Goal: Check status: Check status

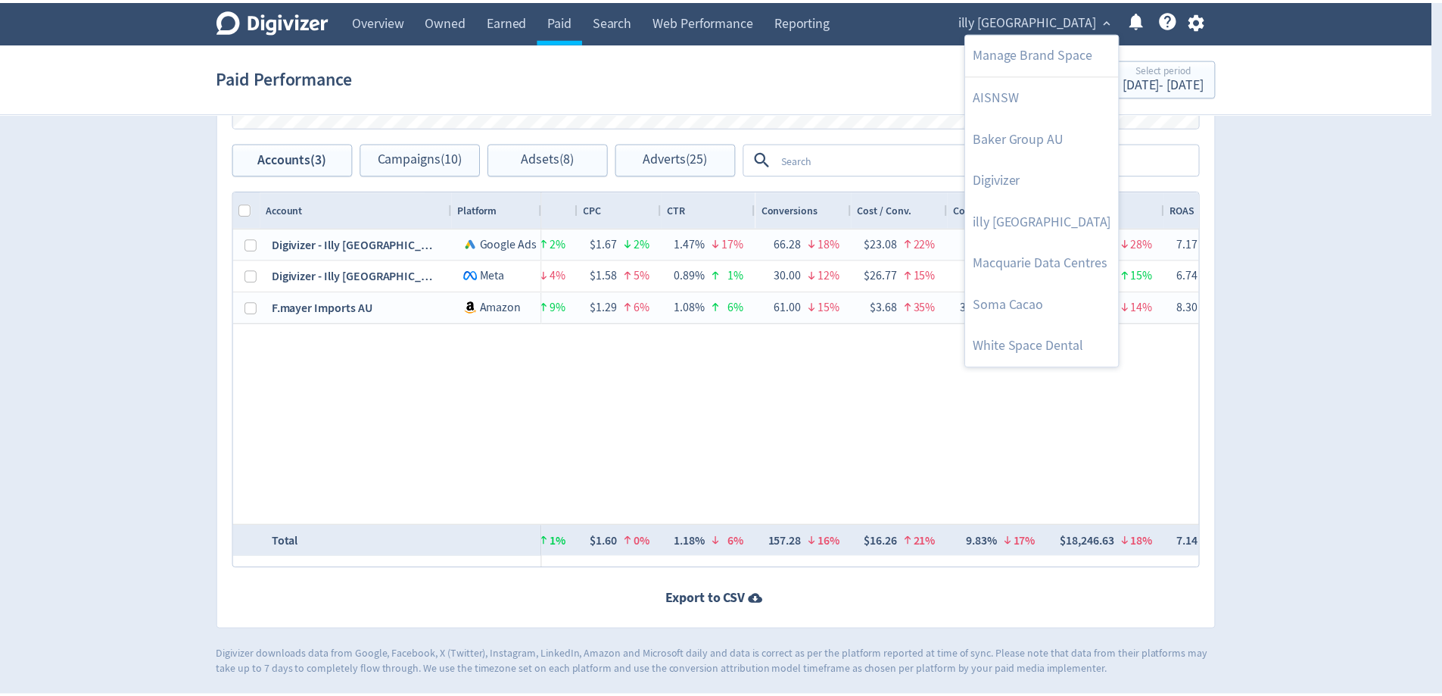
scroll to position [0, 1027]
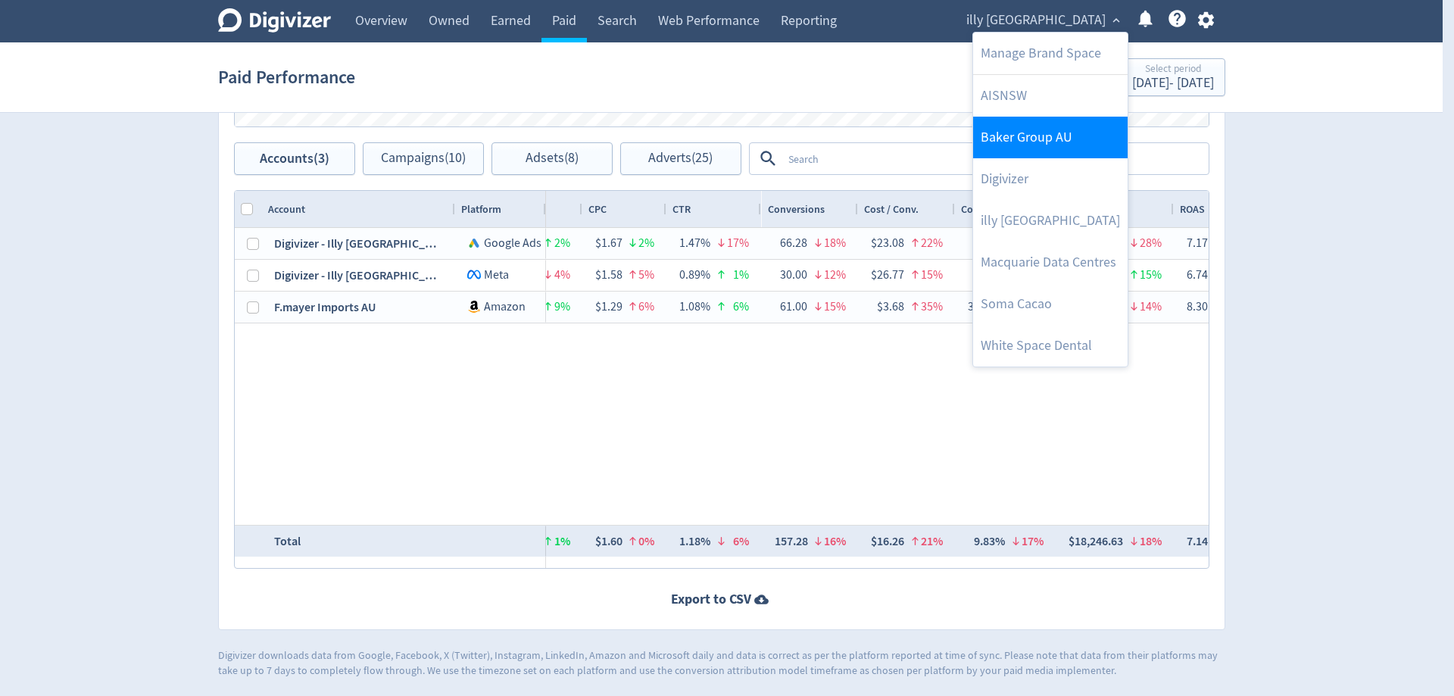
click at [1047, 147] on link "Baker Group AU" at bounding box center [1050, 138] width 154 height 42
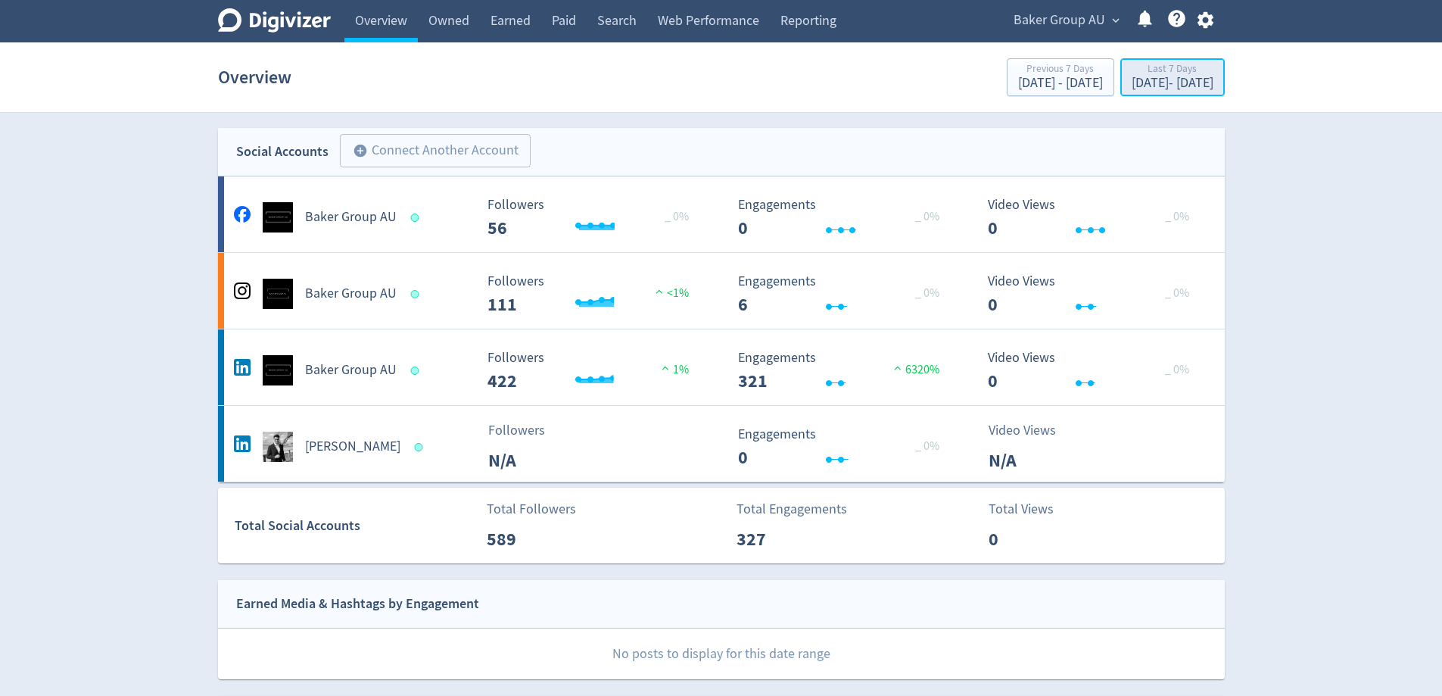
click at [1146, 81] on div "[DATE] - [DATE]" at bounding box center [1173, 83] width 82 height 14
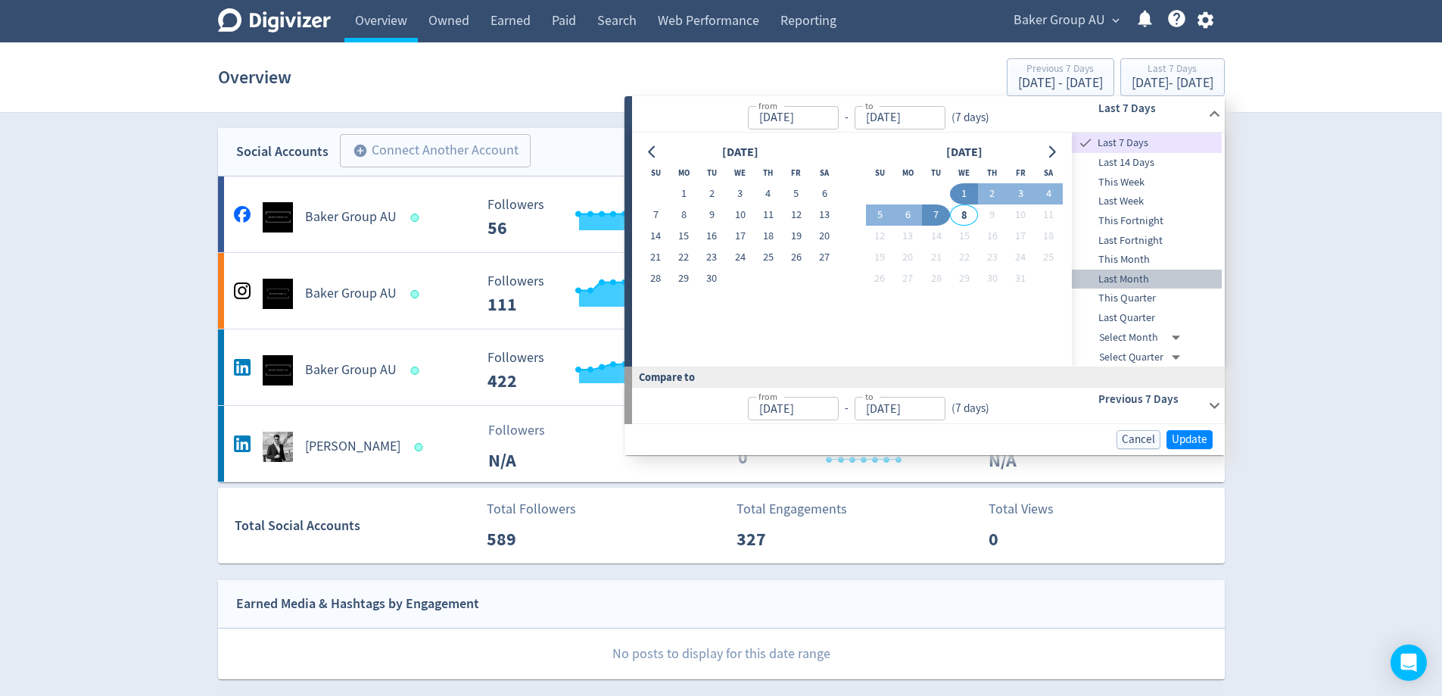
click at [1175, 280] on span "Last Month" at bounding box center [1147, 279] width 150 height 17
type input "[DATE]"
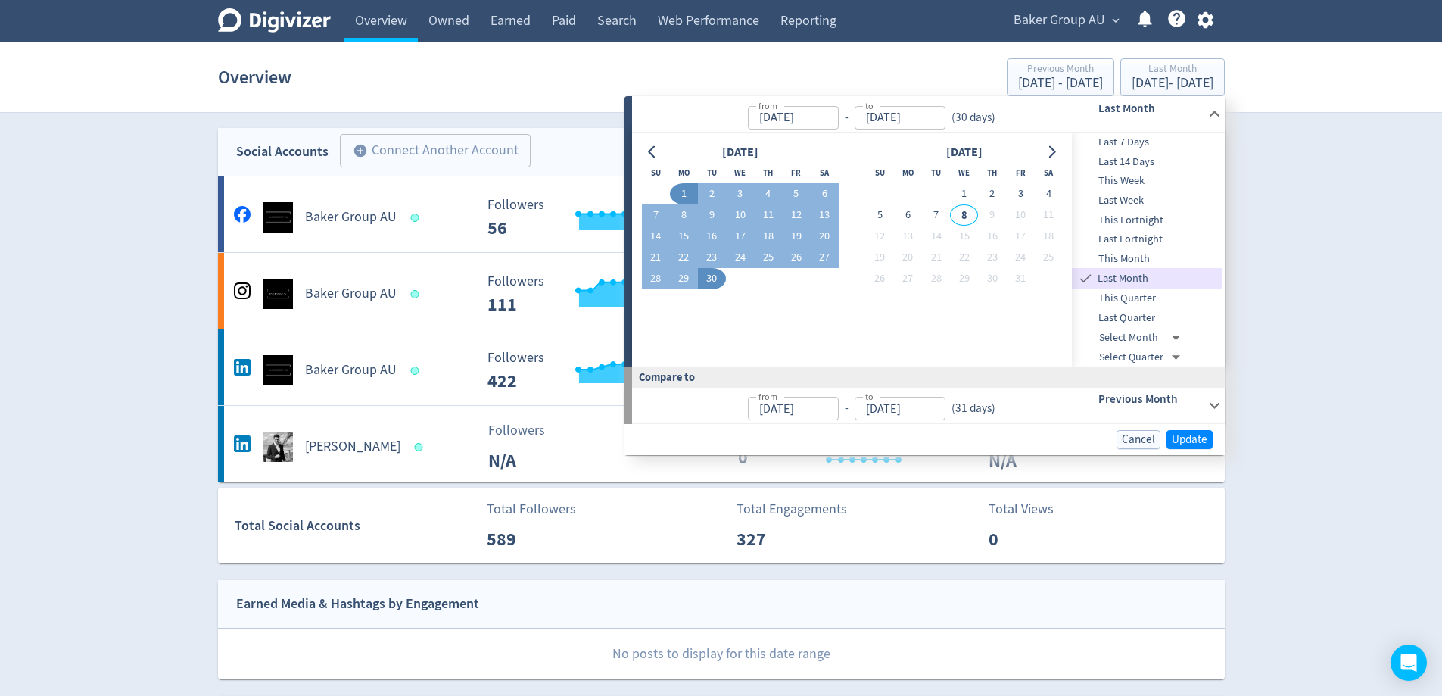
click at [1192, 427] on div "Cancel Update" at bounding box center [925, 439] width 600 height 31
click at [1193, 438] on span "Update" at bounding box center [1190, 439] width 36 height 11
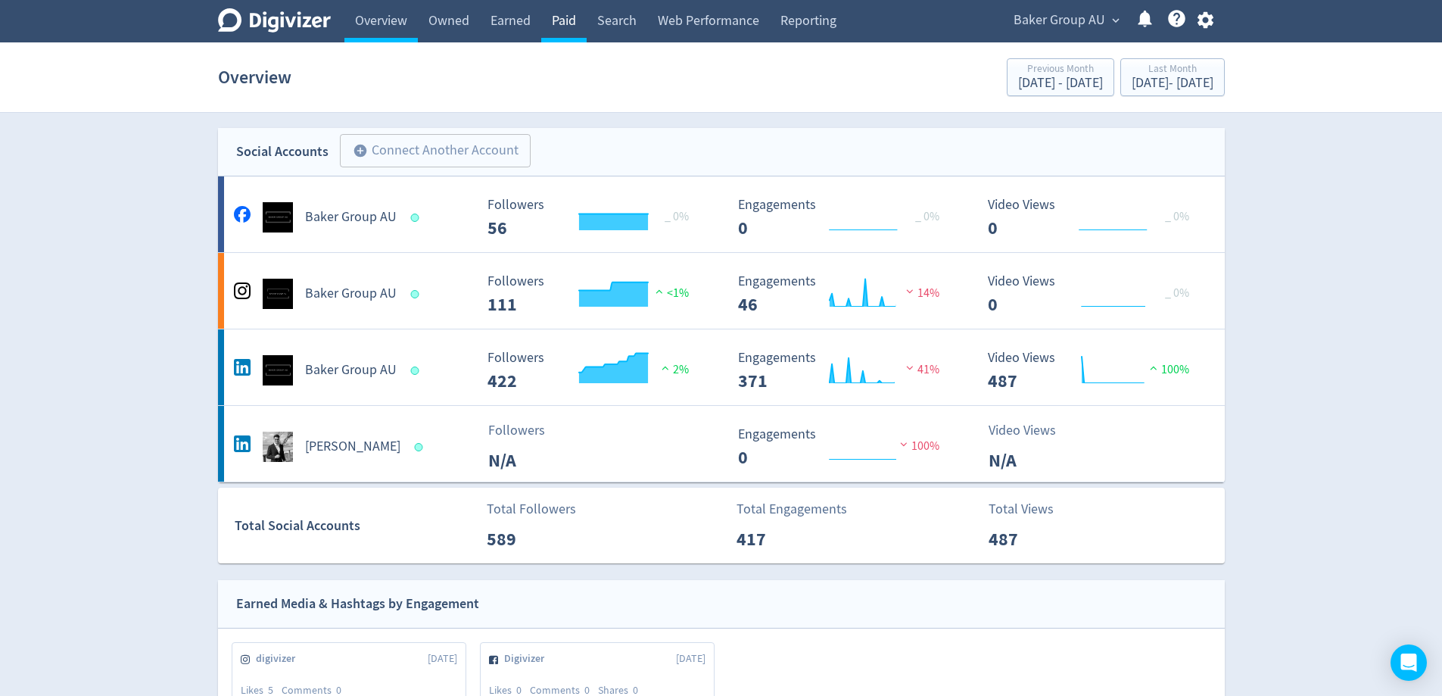
click at [566, 29] on link "Paid" at bounding box center [563, 21] width 45 height 42
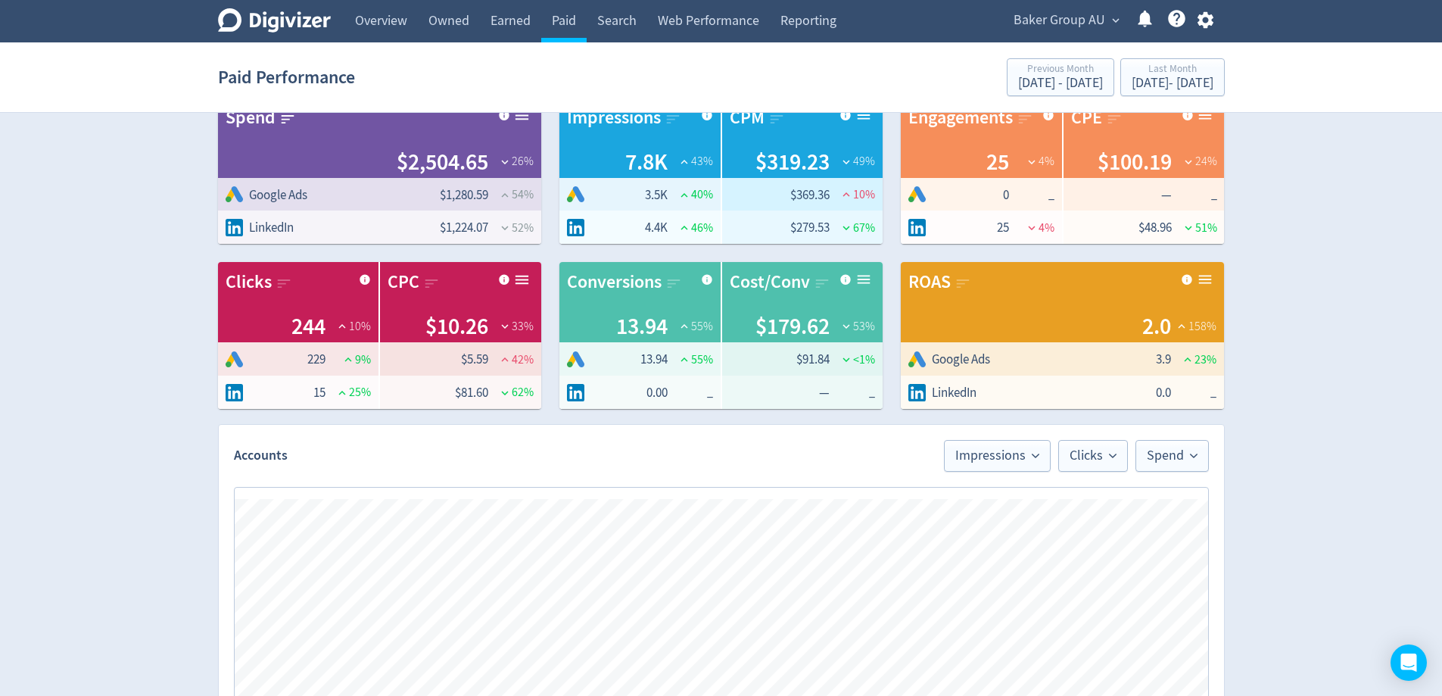
scroll to position [151, 0]
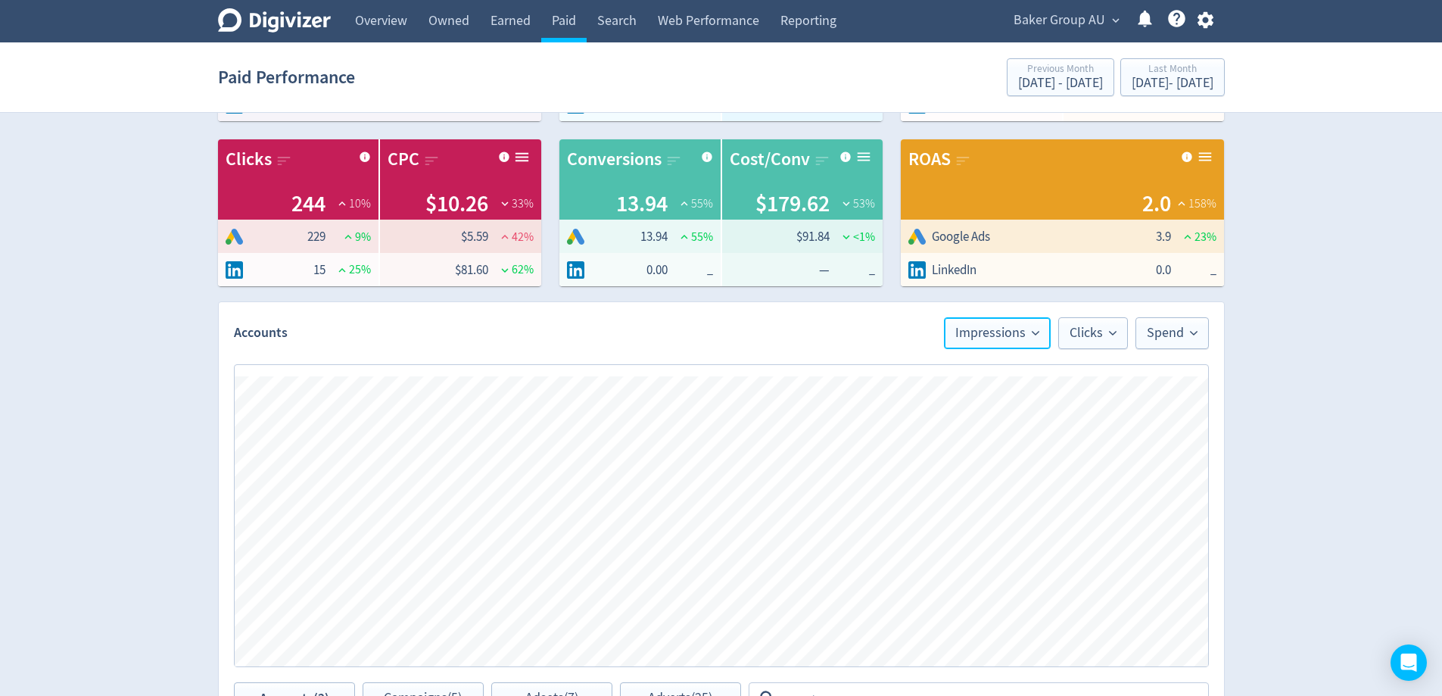
drag, startPoint x: 978, startPoint y: 347, endPoint x: 984, endPoint y: 354, distance: 8.6
click at [978, 347] on button "Impressions" at bounding box center [997, 333] width 107 height 32
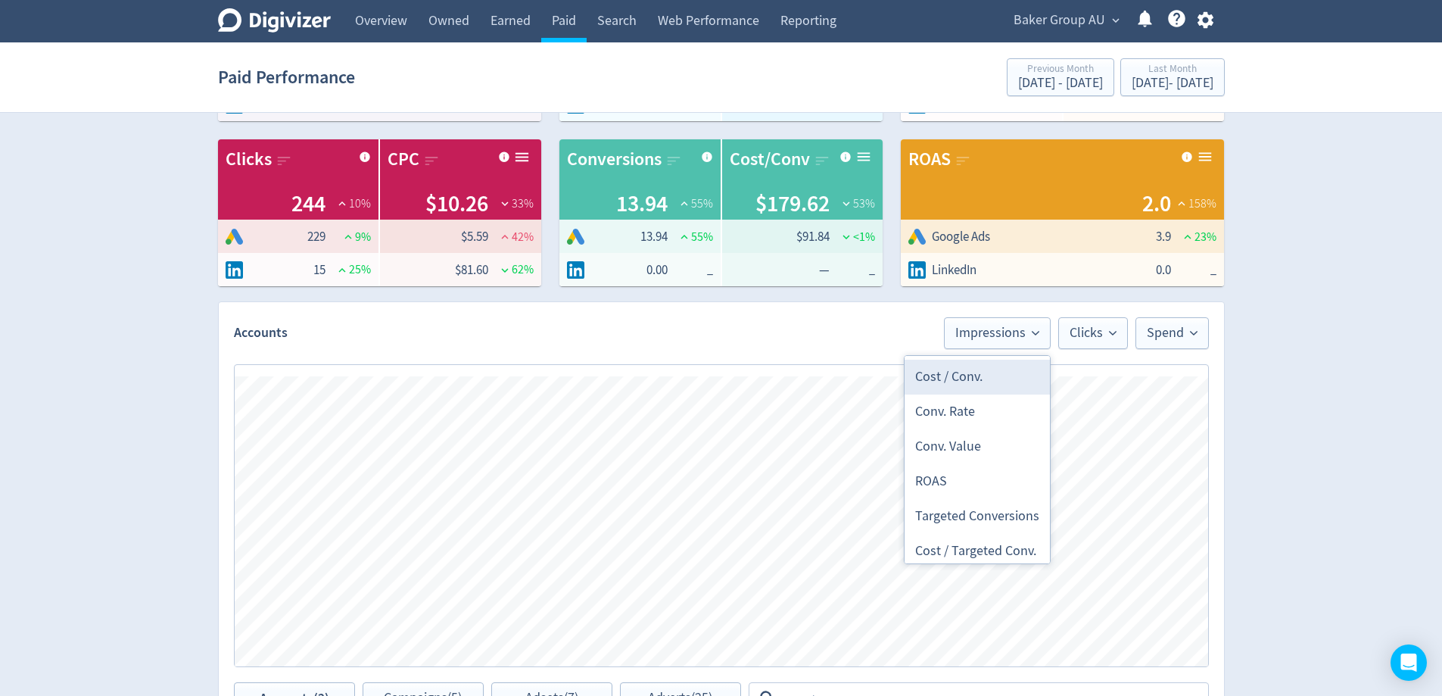
click at [995, 386] on li "Cost / Conv." at bounding box center [977, 377] width 145 height 35
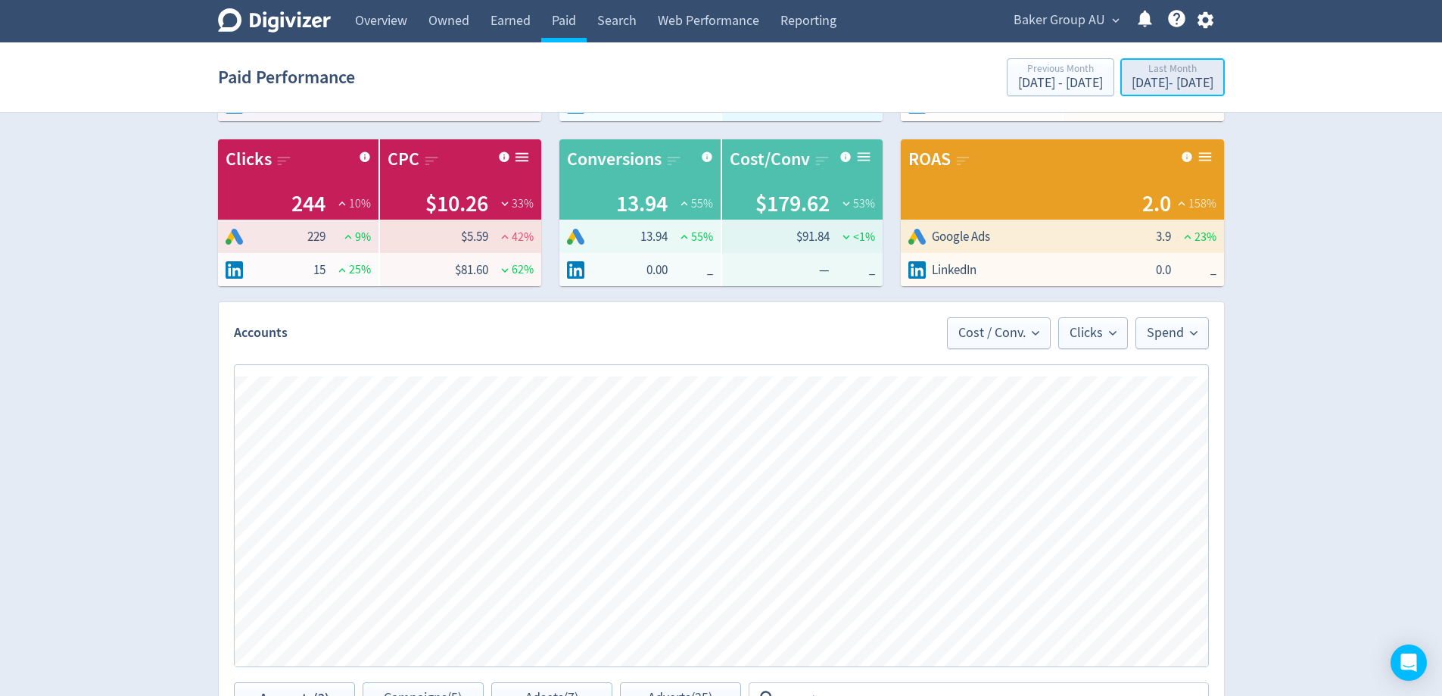
click at [1161, 86] on div "[DATE] - [DATE]" at bounding box center [1173, 83] width 82 height 14
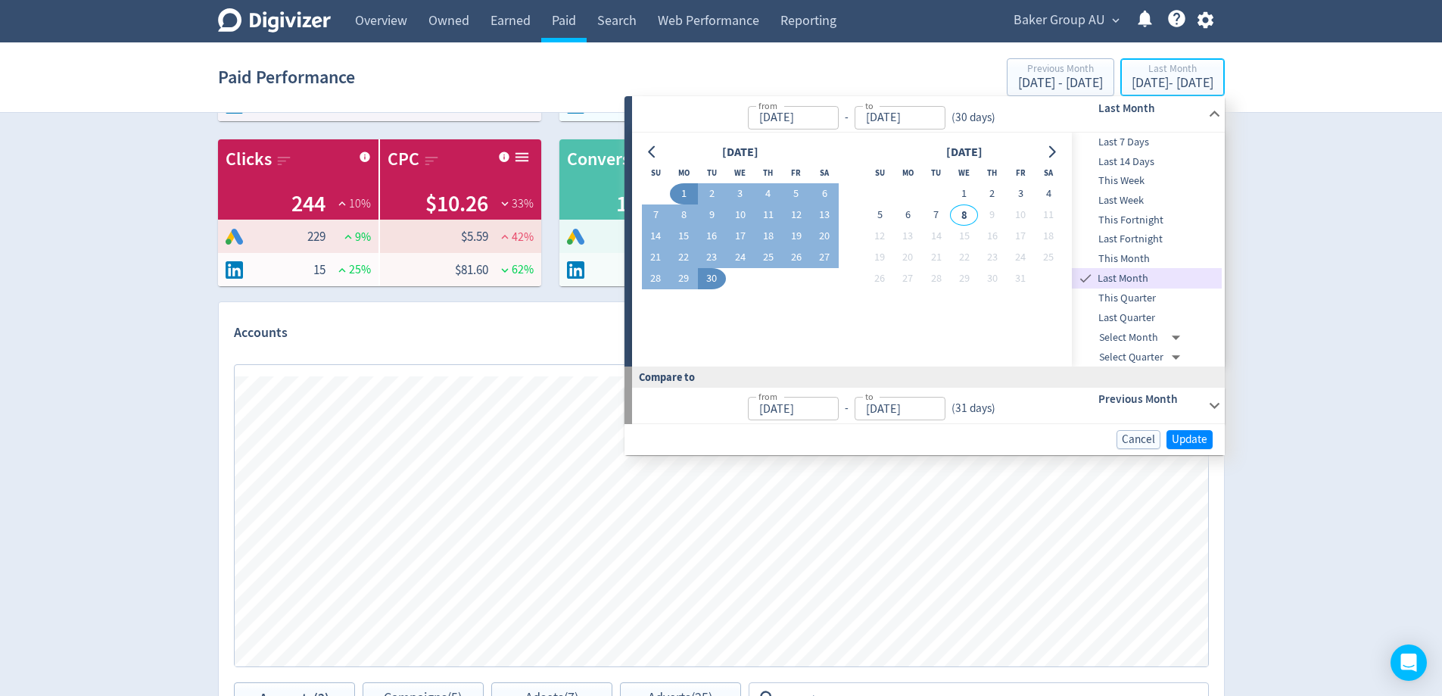
type input "[DATE]"
click at [1146, 313] on span "Last Quarter" at bounding box center [1147, 318] width 150 height 17
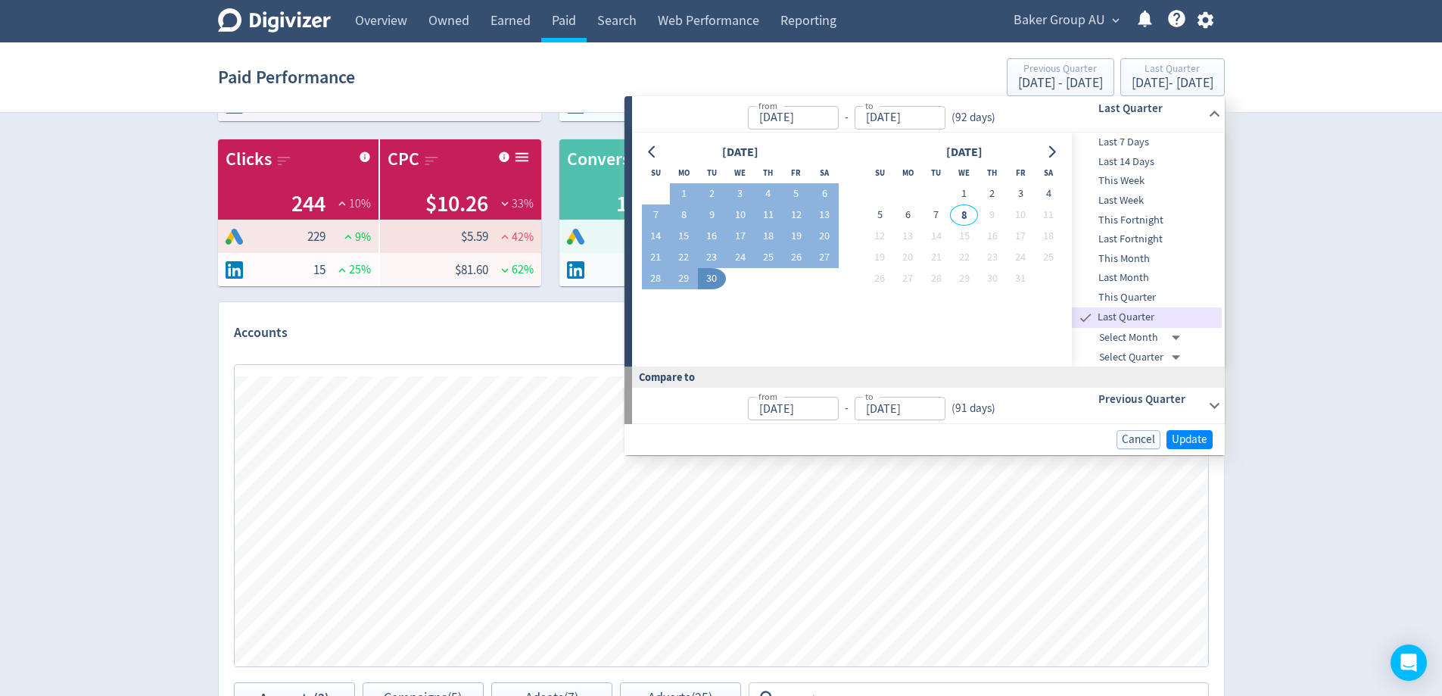
type input "[DATE]"
click at [1192, 436] on span "Update" at bounding box center [1190, 439] width 36 height 11
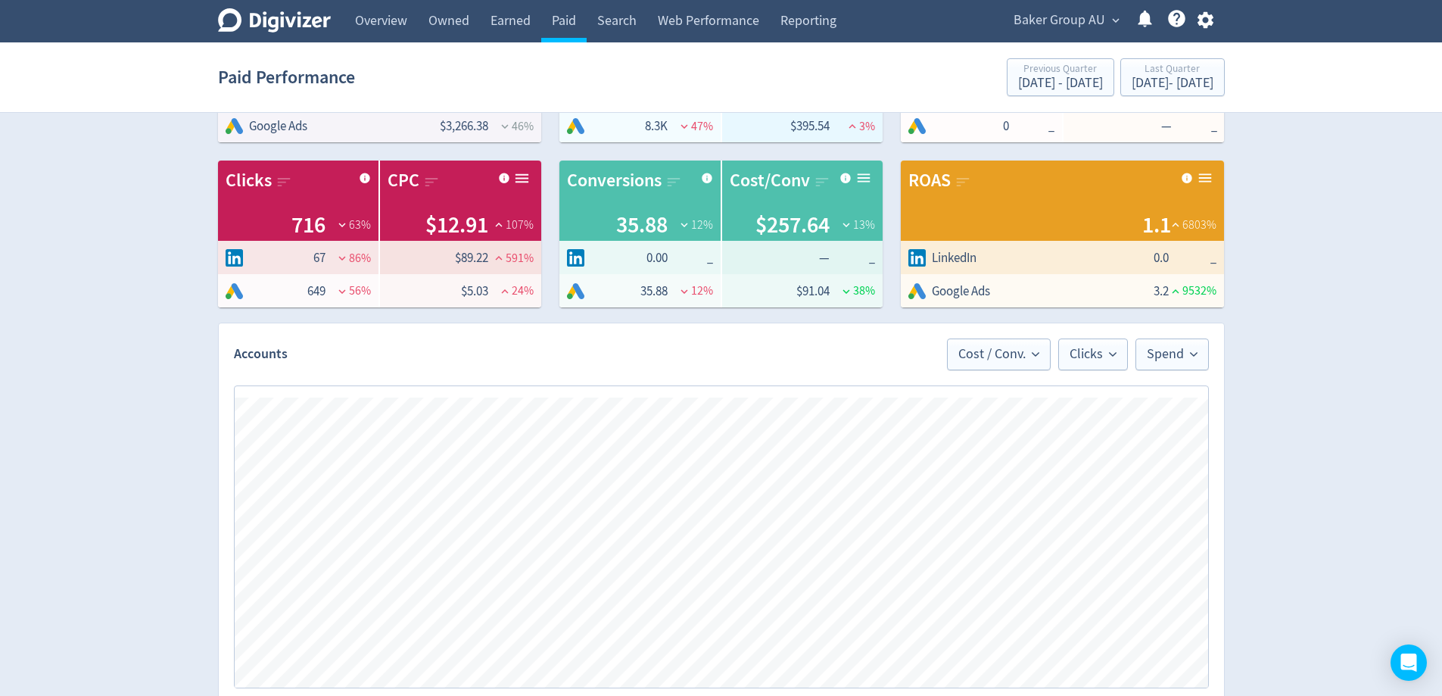
scroll to position [0, 0]
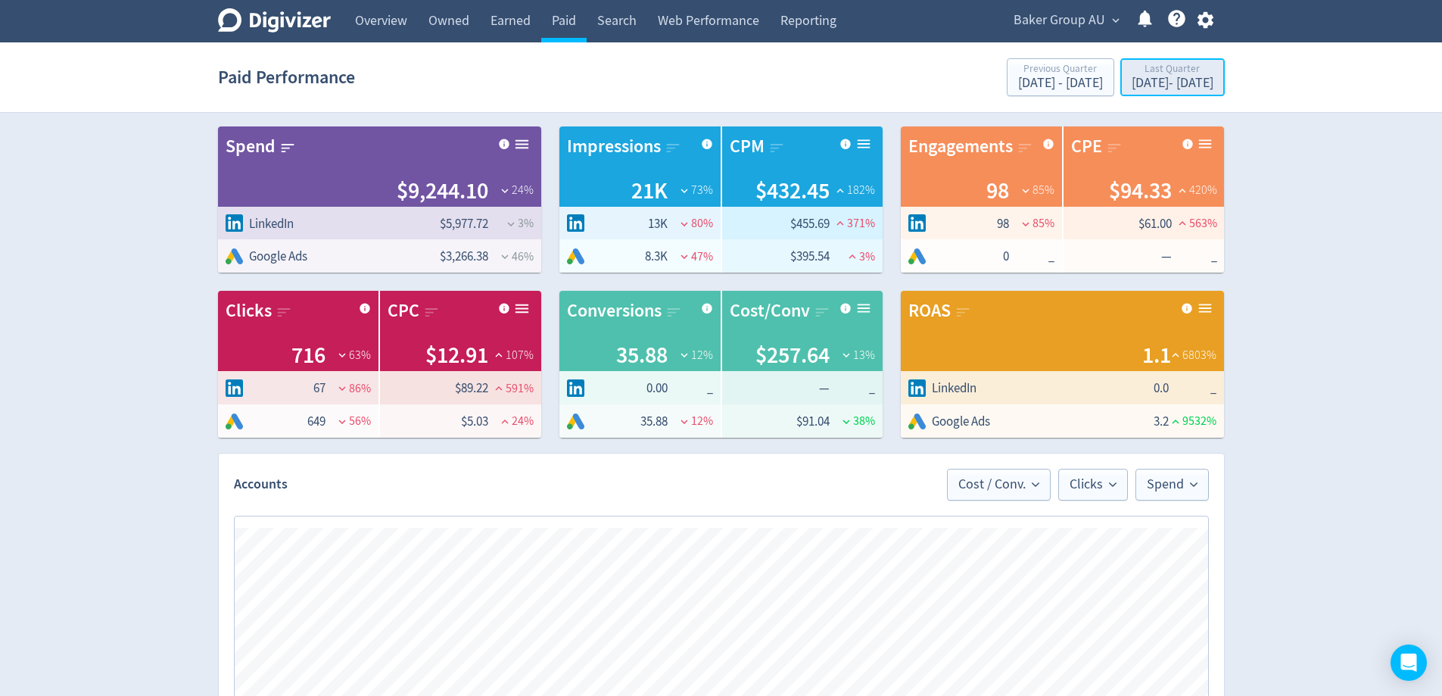
click at [1134, 78] on div "[DATE] - [DATE]" at bounding box center [1173, 83] width 82 height 14
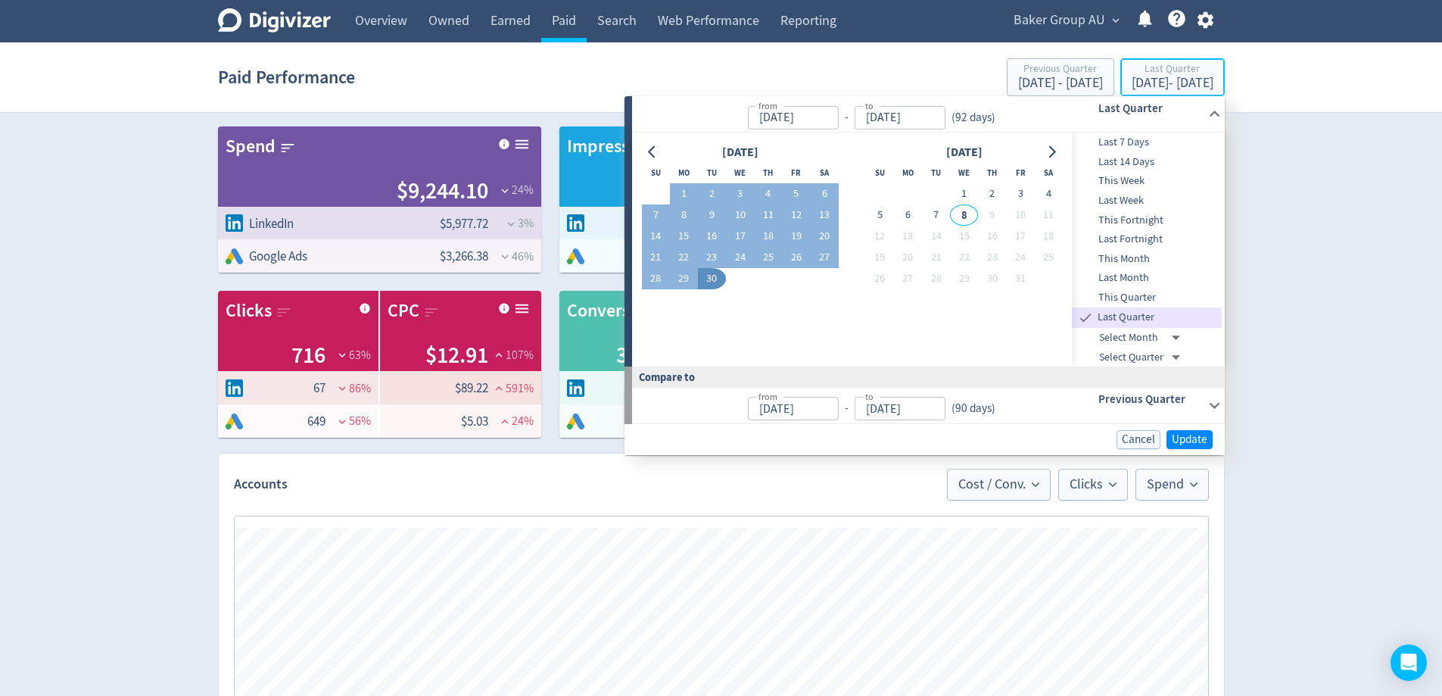
type input "[DATE]"
click at [648, 150] on icon "Go to previous month" at bounding box center [653, 152] width 12 height 12
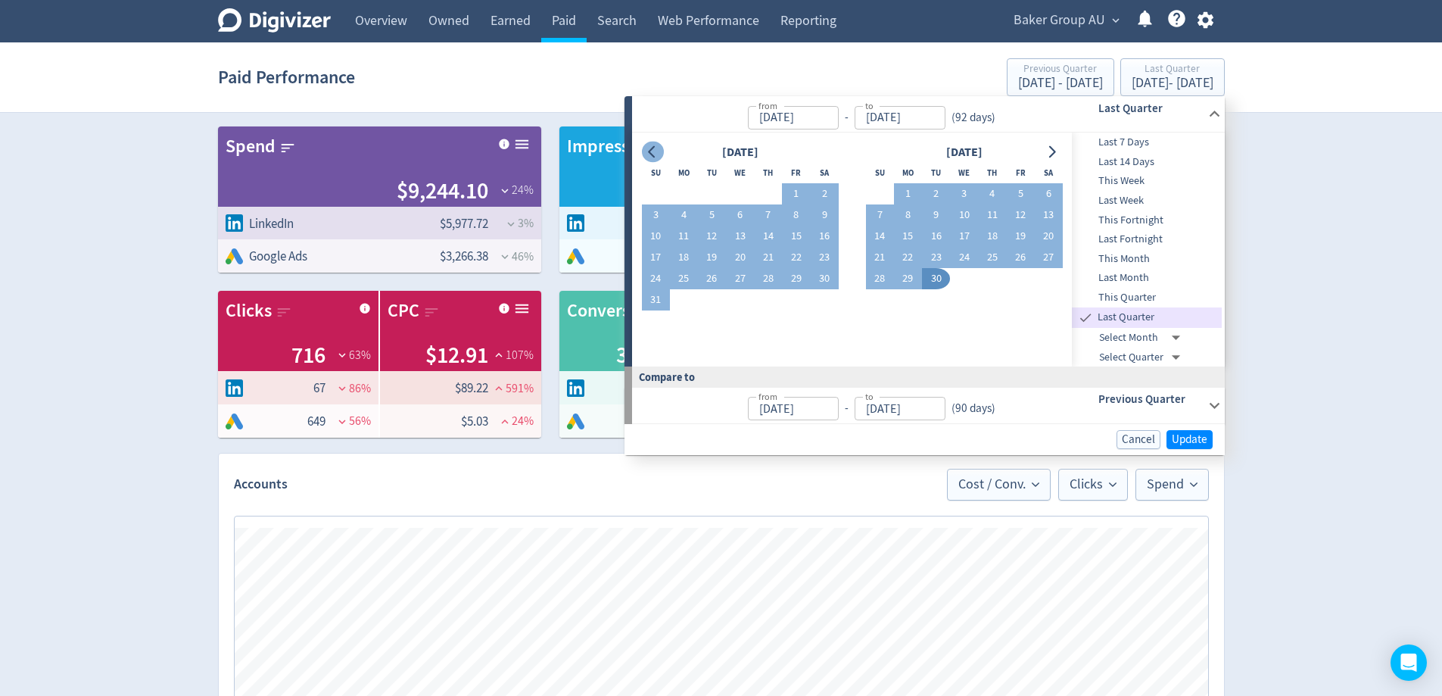
click at [648, 150] on icon "Go to previous month" at bounding box center [653, 152] width 12 height 12
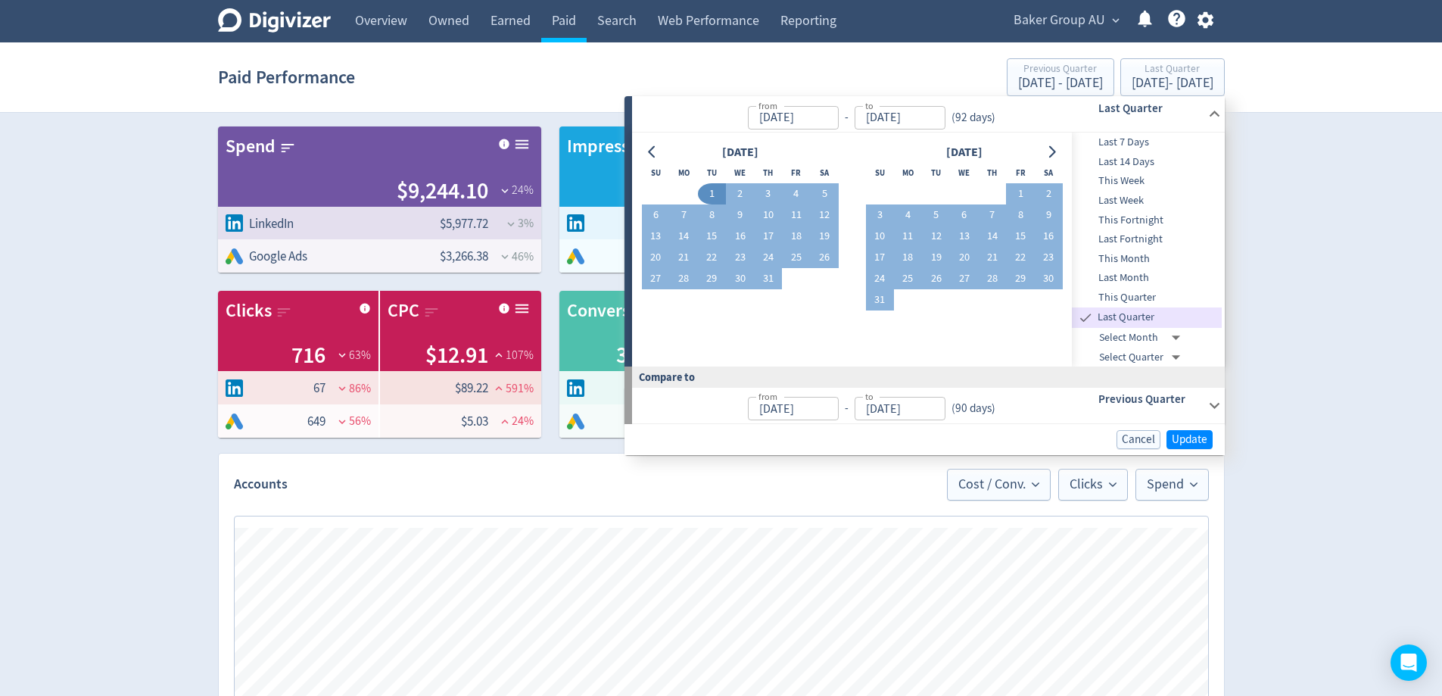
click at [722, 192] on button "1" at bounding box center [712, 193] width 28 height 21
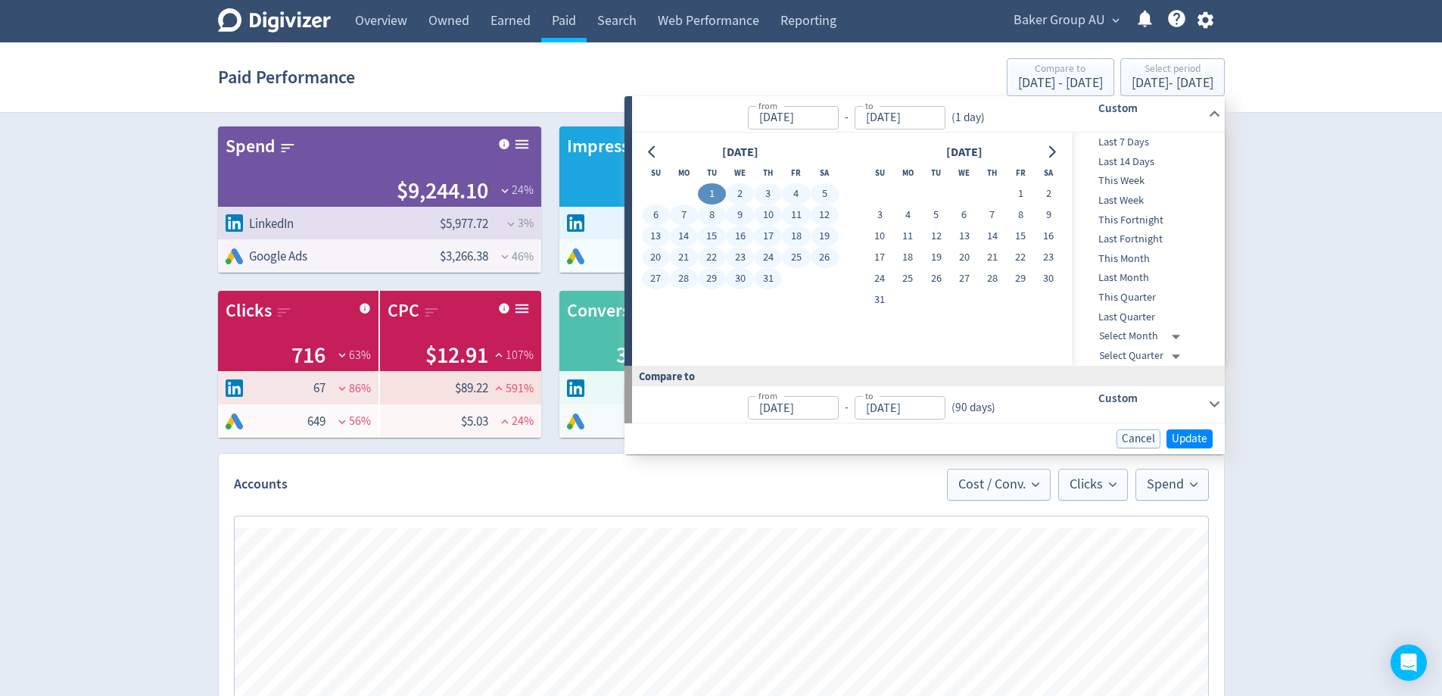
click at [772, 282] on button "31" at bounding box center [768, 278] width 28 height 21
type input "[DATE]"
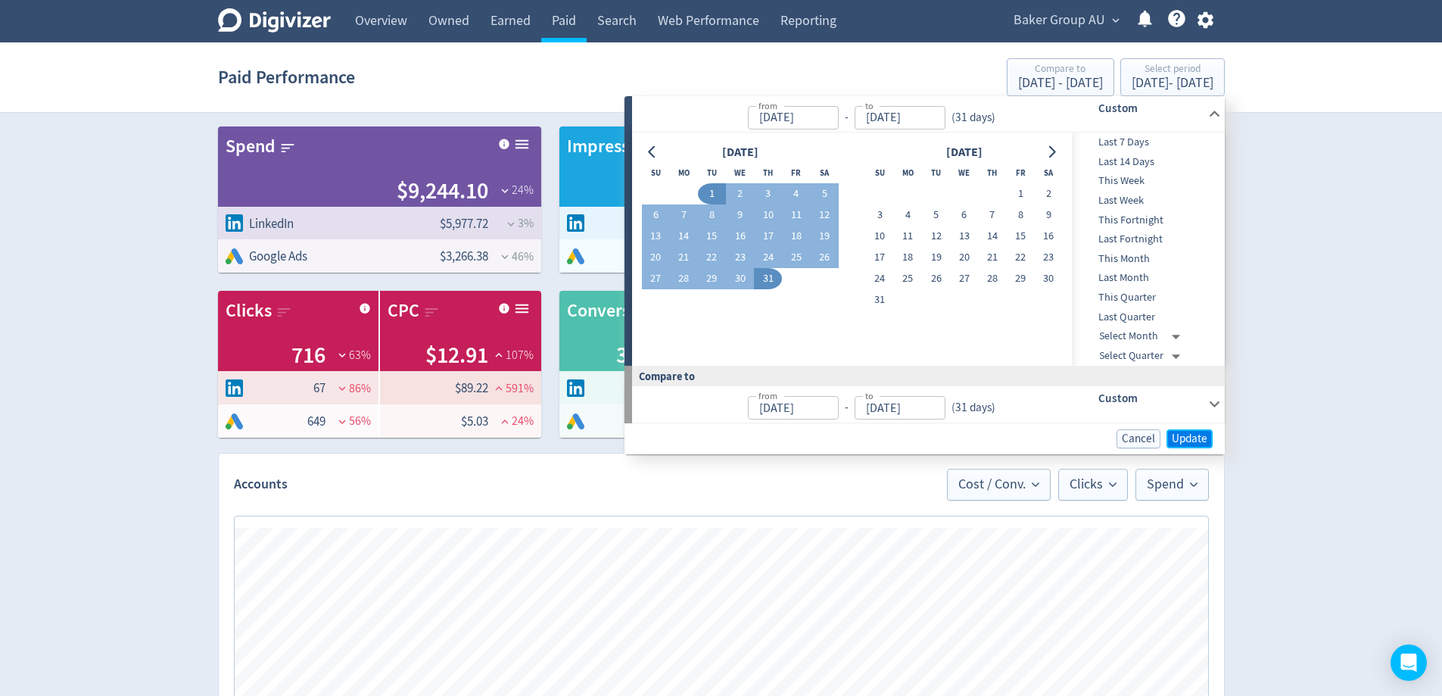
click at [1187, 433] on span "Update" at bounding box center [1190, 438] width 36 height 11
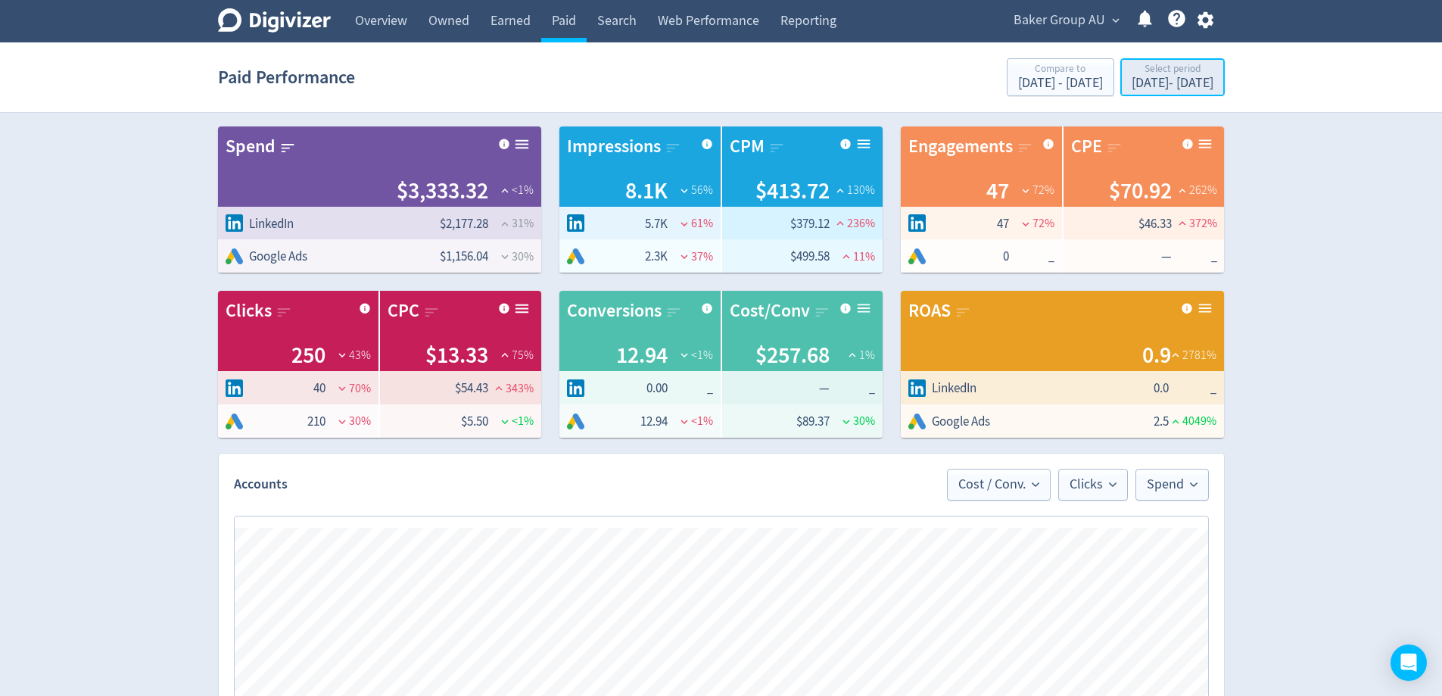
click at [1137, 80] on div "[DATE] - [DATE]" at bounding box center [1173, 83] width 82 height 14
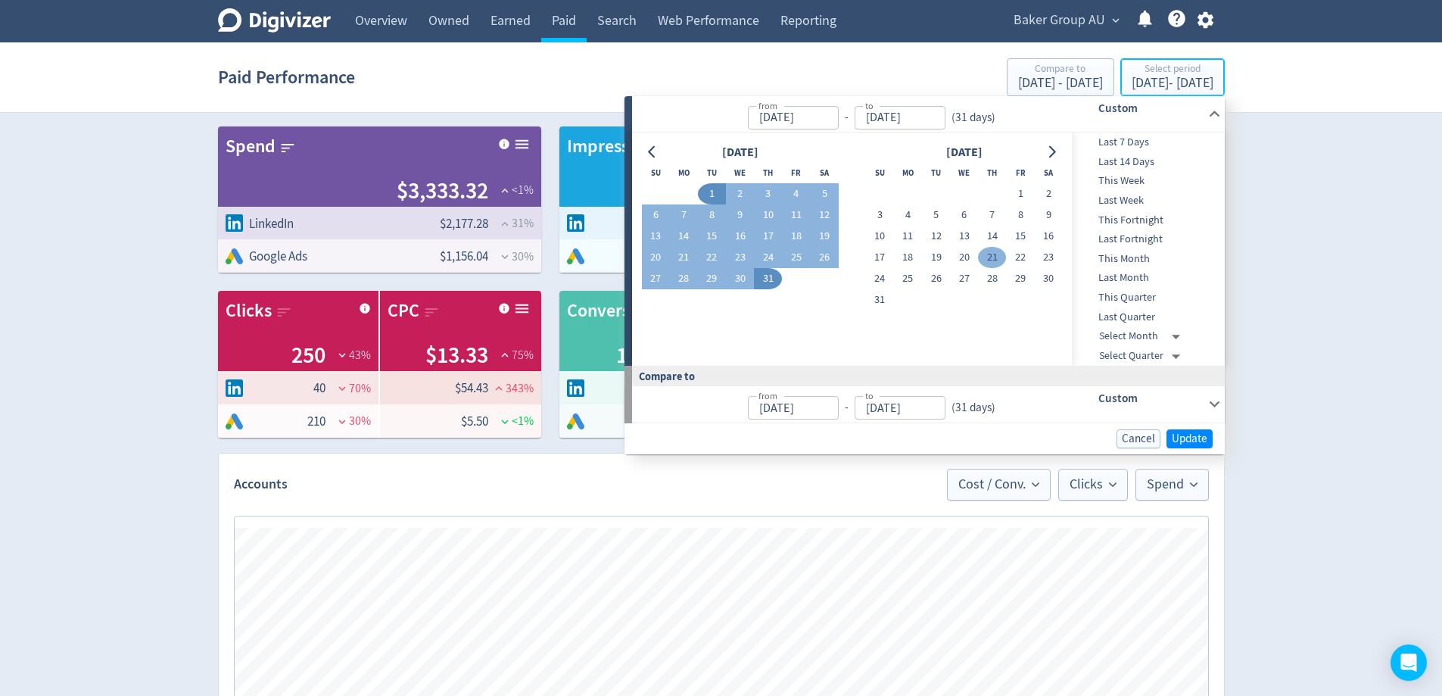
type input "[DATE]"
click at [1030, 197] on button "1" at bounding box center [1020, 193] width 28 height 21
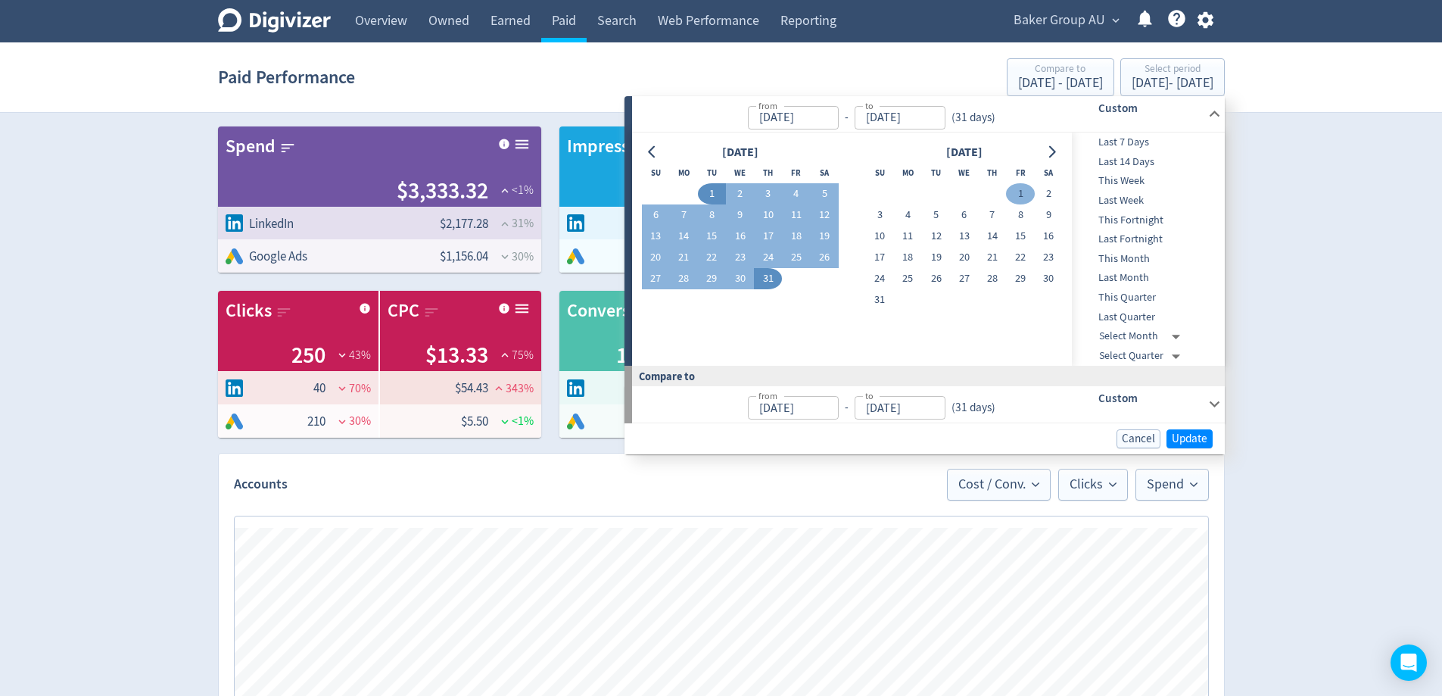
type input "[DATE]"
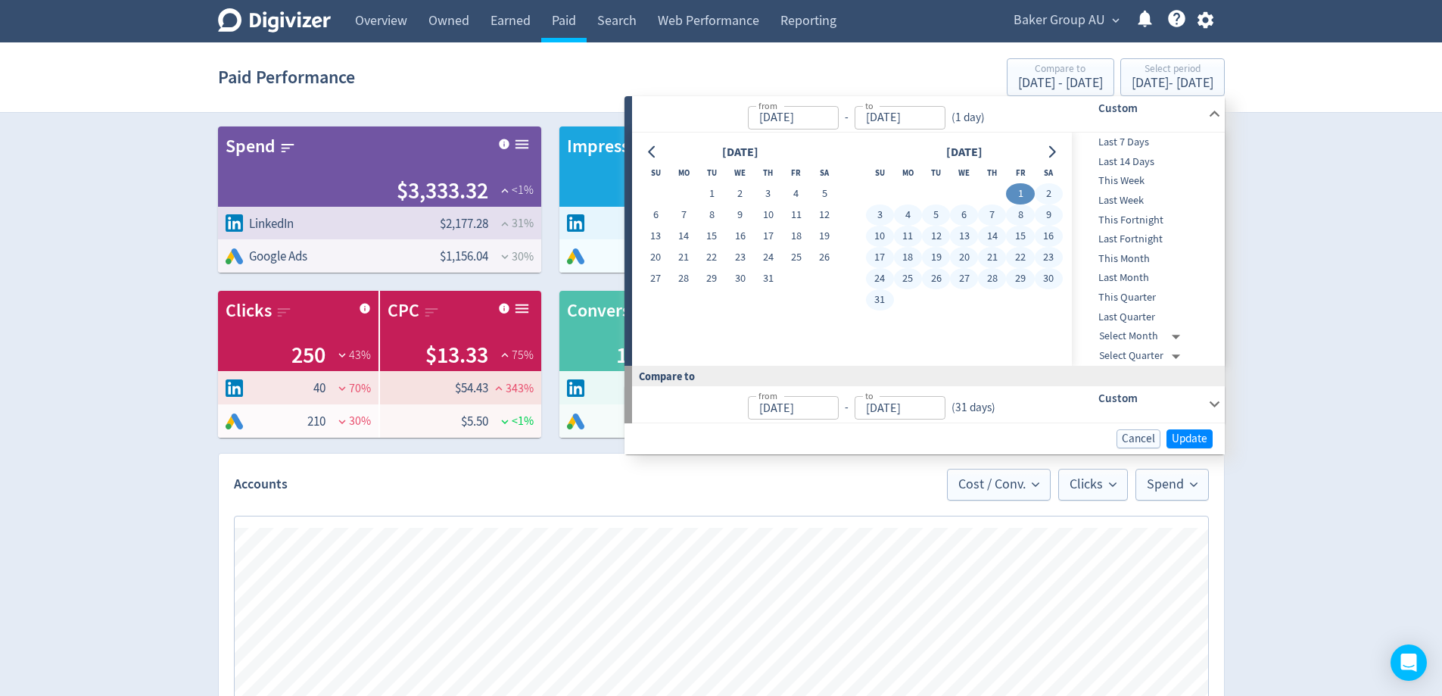
click at [887, 302] on button "31" at bounding box center [880, 299] width 28 height 21
type input "[DATE]"
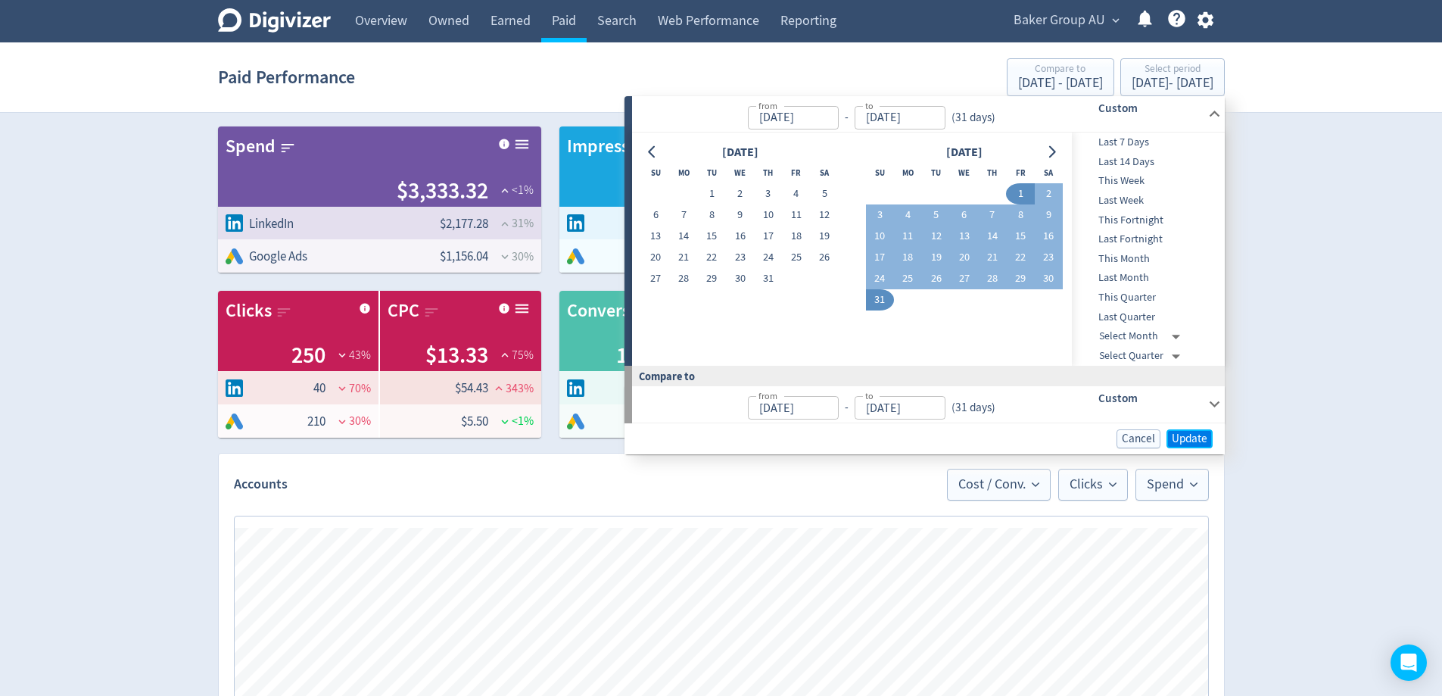
click at [1186, 433] on span "Update" at bounding box center [1190, 438] width 36 height 11
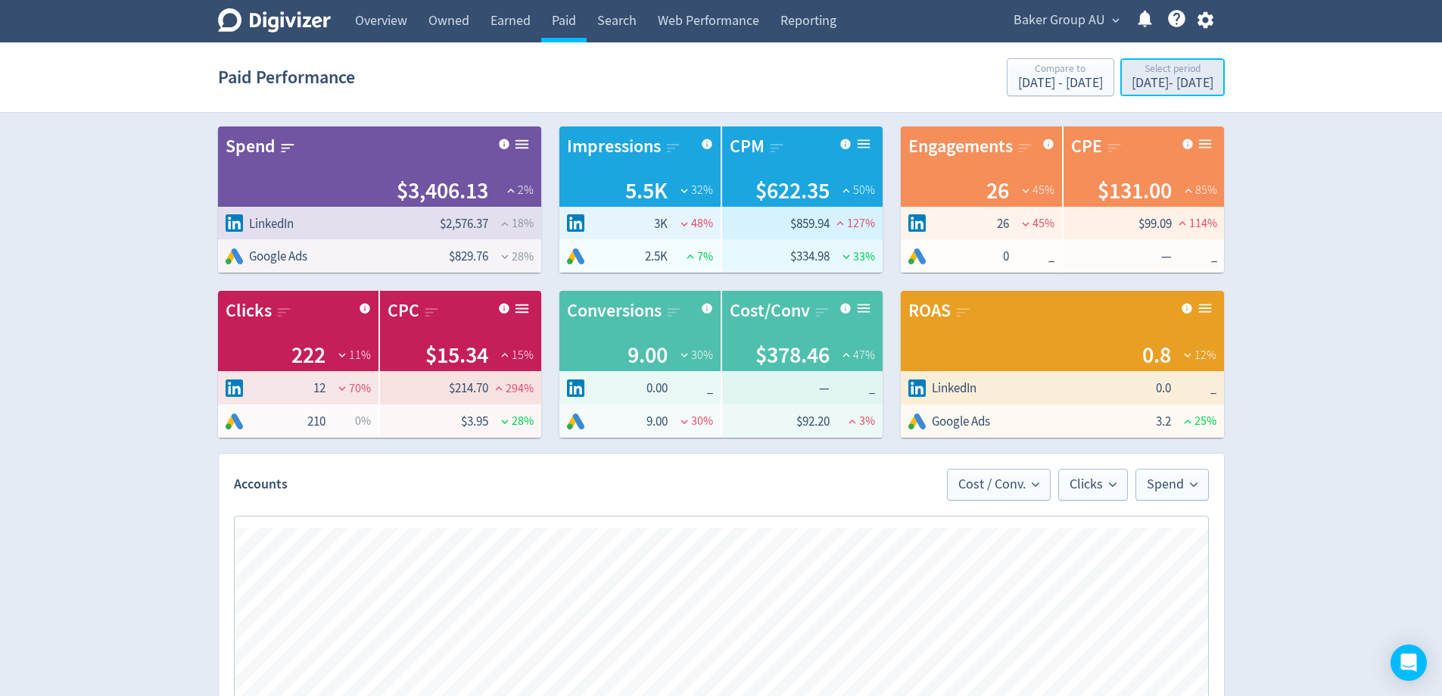
click at [1184, 78] on div "[DATE] - [DATE]" at bounding box center [1173, 83] width 82 height 14
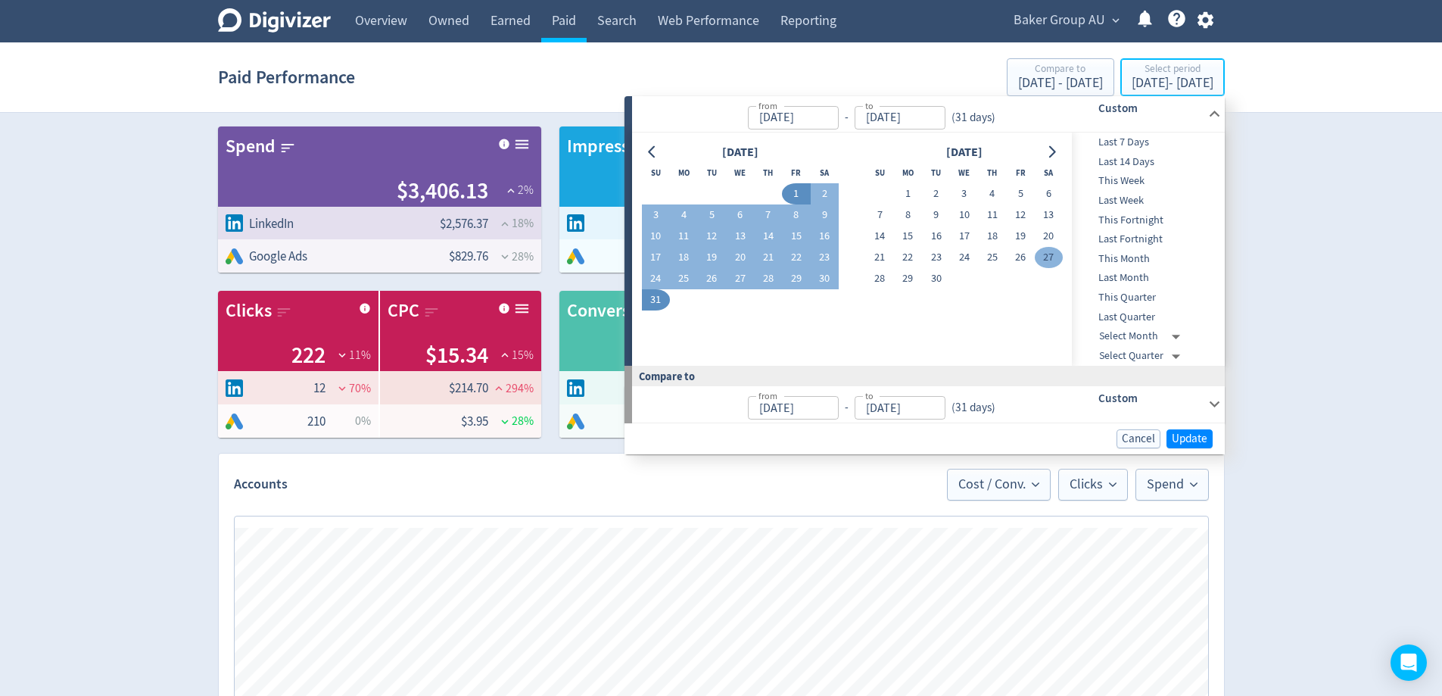
type input "[DATE]"
click at [918, 185] on td "1" at bounding box center [908, 193] width 28 height 21
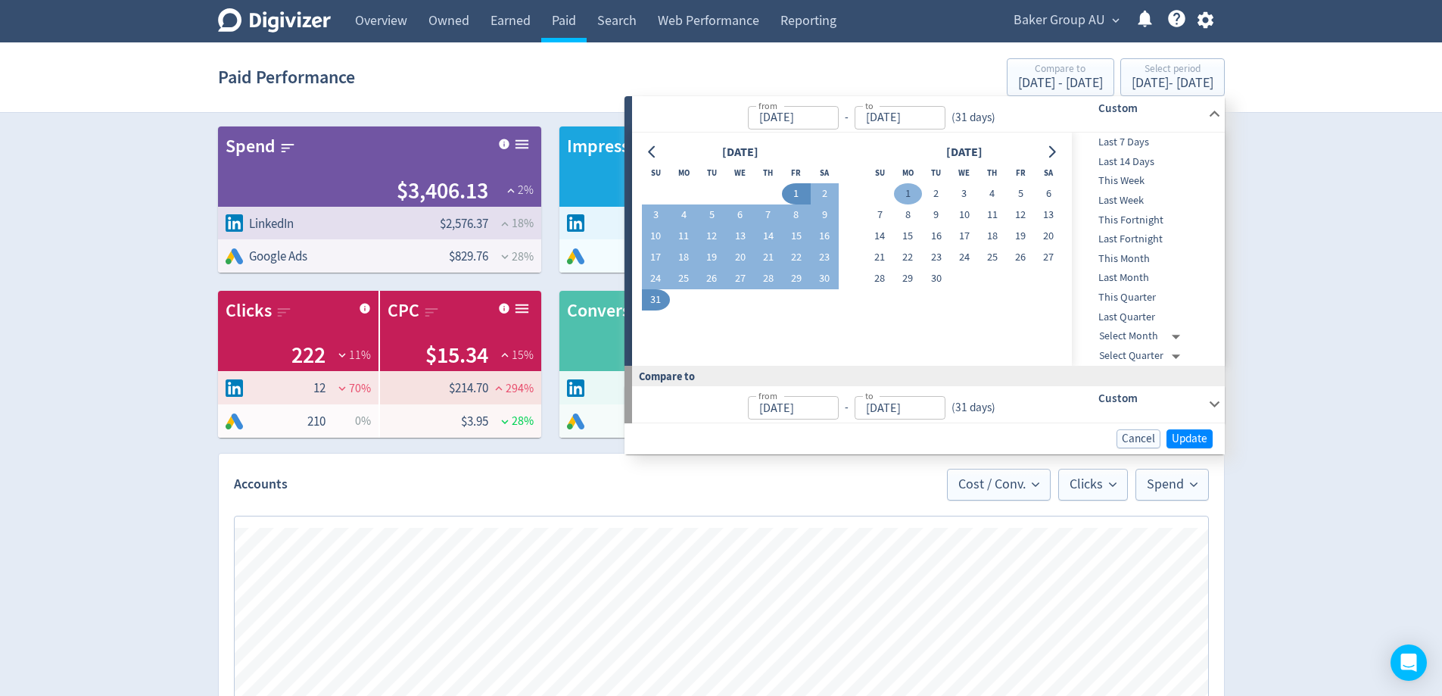
click at [912, 196] on button "1" at bounding box center [908, 193] width 28 height 21
type input "[DATE]"
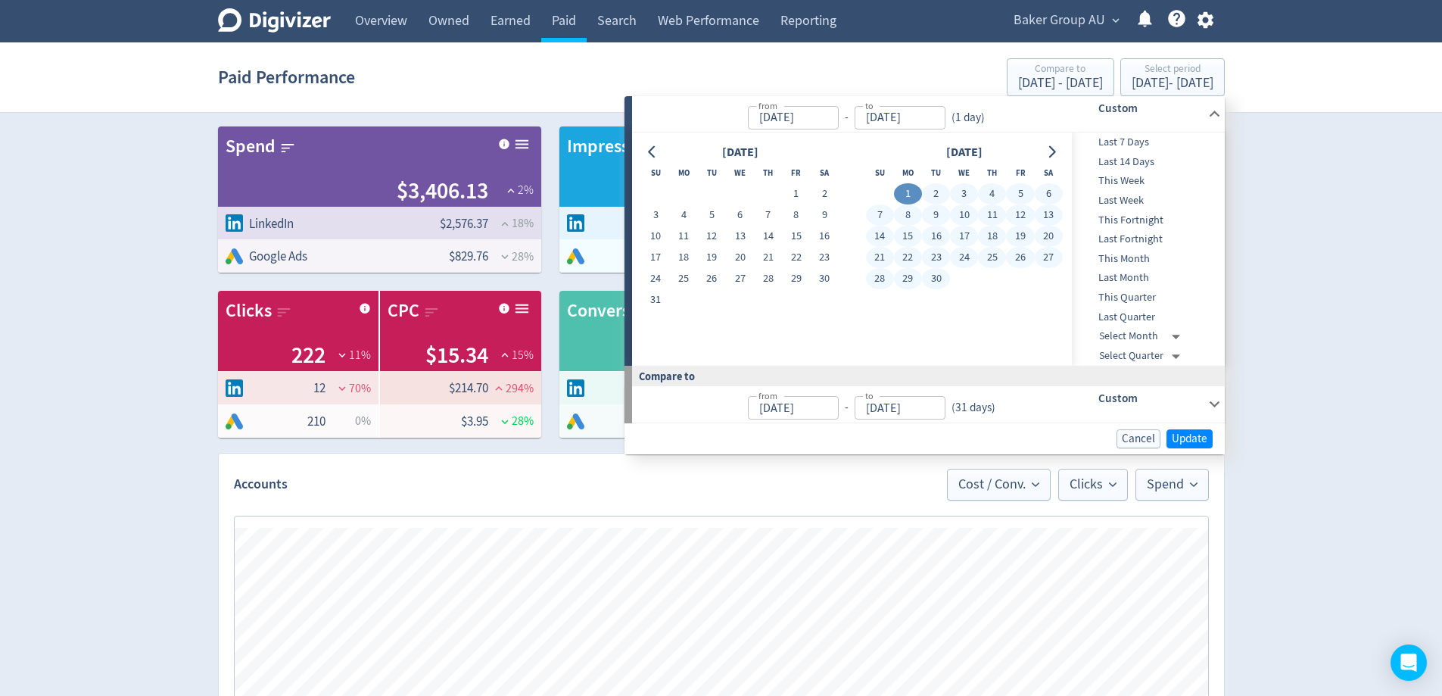
click at [938, 281] on button "30" at bounding box center [936, 278] width 28 height 21
type input "[DATE]"
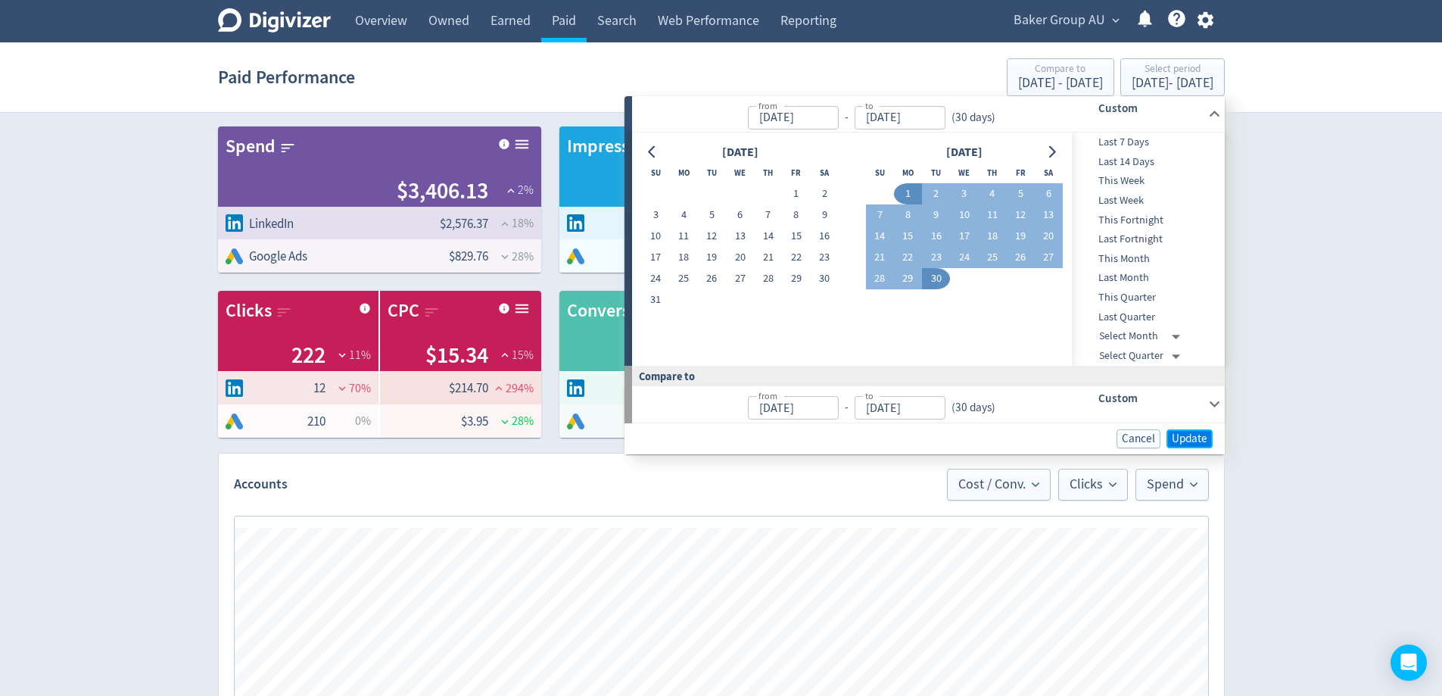
click at [1202, 438] on span "Update" at bounding box center [1190, 438] width 36 height 11
